Goal: Navigation & Orientation: Find specific page/section

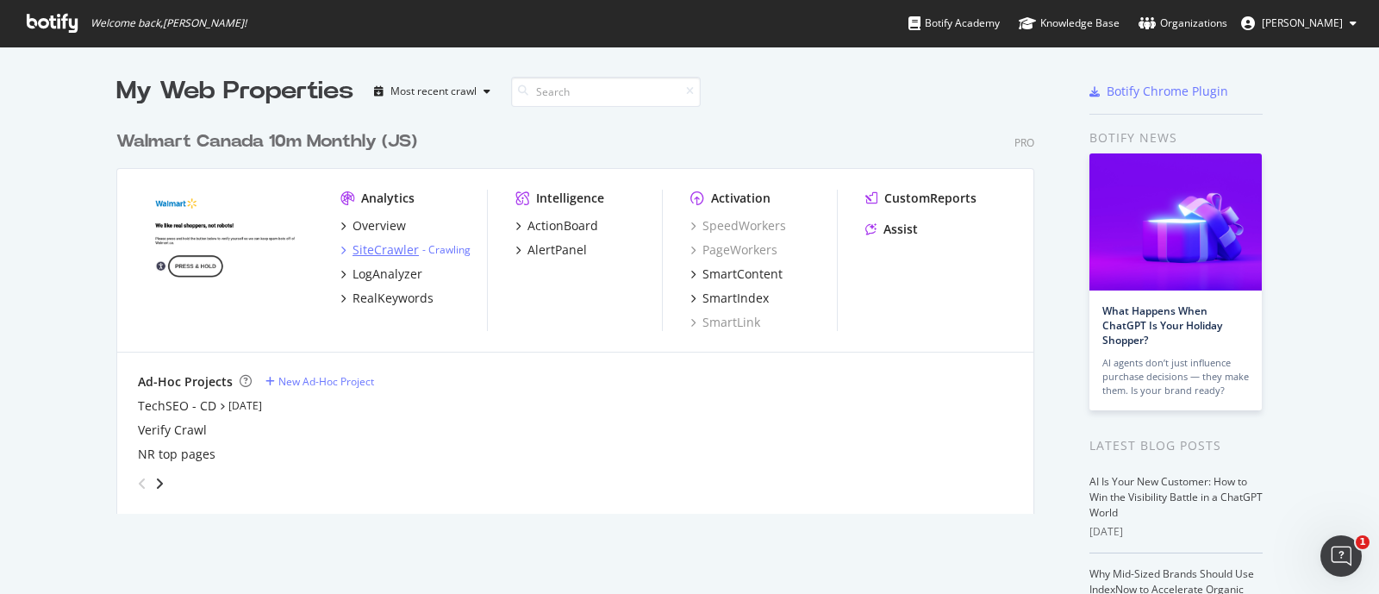
click at [340, 247] on icon "grid" at bounding box center [342, 250] width 5 height 9
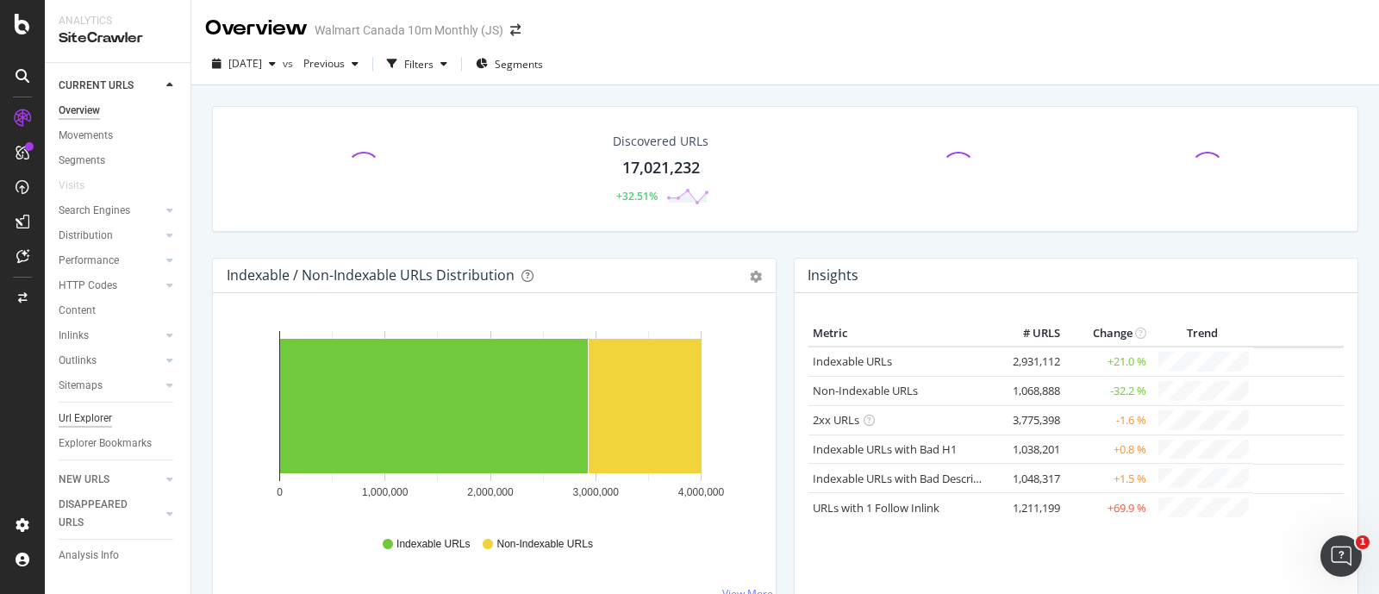
click at [61, 421] on div "Url Explorer" at bounding box center [85, 418] width 53 height 18
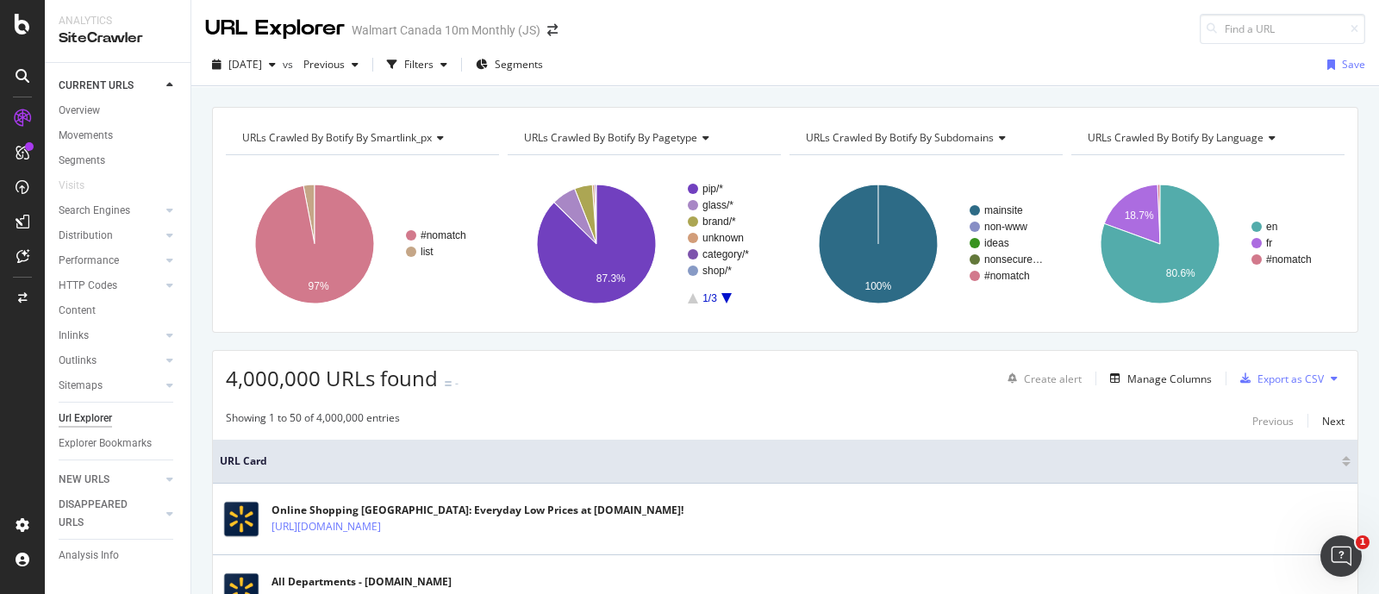
click at [681, 70] on div "[DATE] vs Previous Filters Segments Save" at bounding box center [785, 68] width 1188 height 34
